Goal: Transaction & Acquisition: Subscribe to service/newsletter

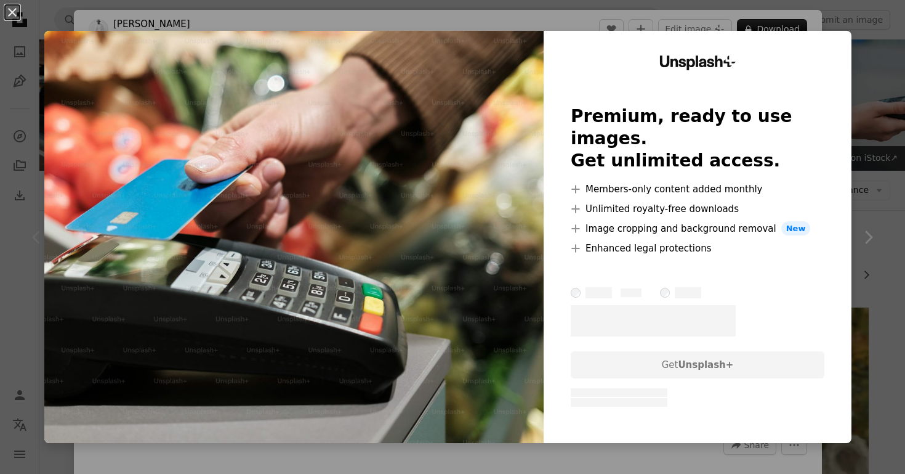
scroll to position [223, 0]
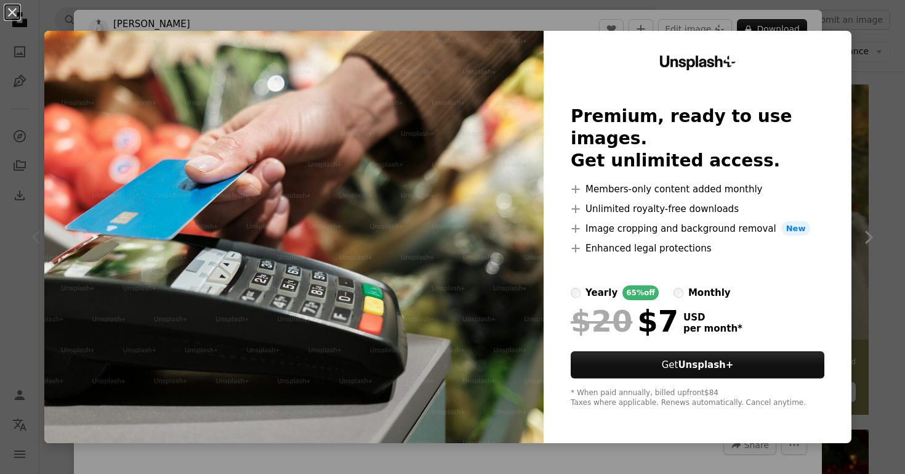
click at [691, 285] on label "monthly" at bounding box center [702, 292] width 57 height 15
click at [169, 18] on div "An X shape Unsplash+ Premium, ready to use images. Get unlimited access. A plus…" at bounding box center [452, 237] width 905 height 474
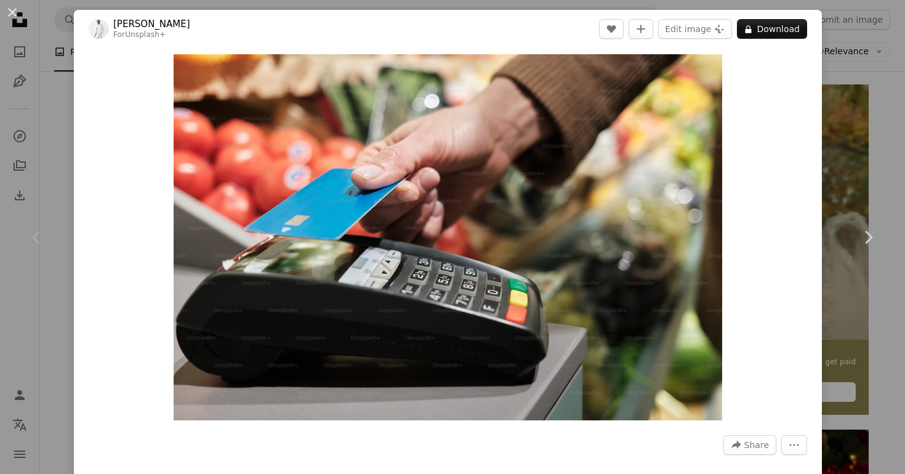
click at [884, 168] on div "An X shape Chevron left Chevron right [PERSON_NAME] For Unsplash+ A heart A plu…" at bounding box center [452, 237] width 905 height 474
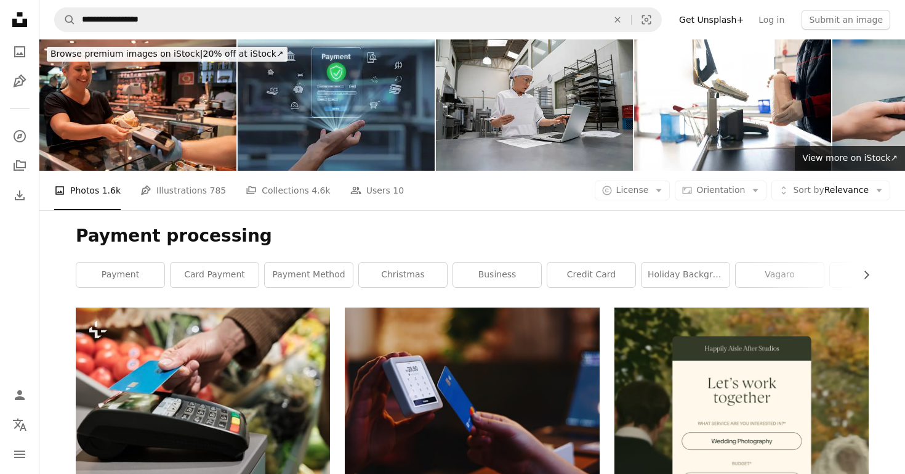
click at [307, 135] on img at bounding box center [336, 104] width 197 height 131
